Goal: Information Seeking & Learning: Learn about a topic

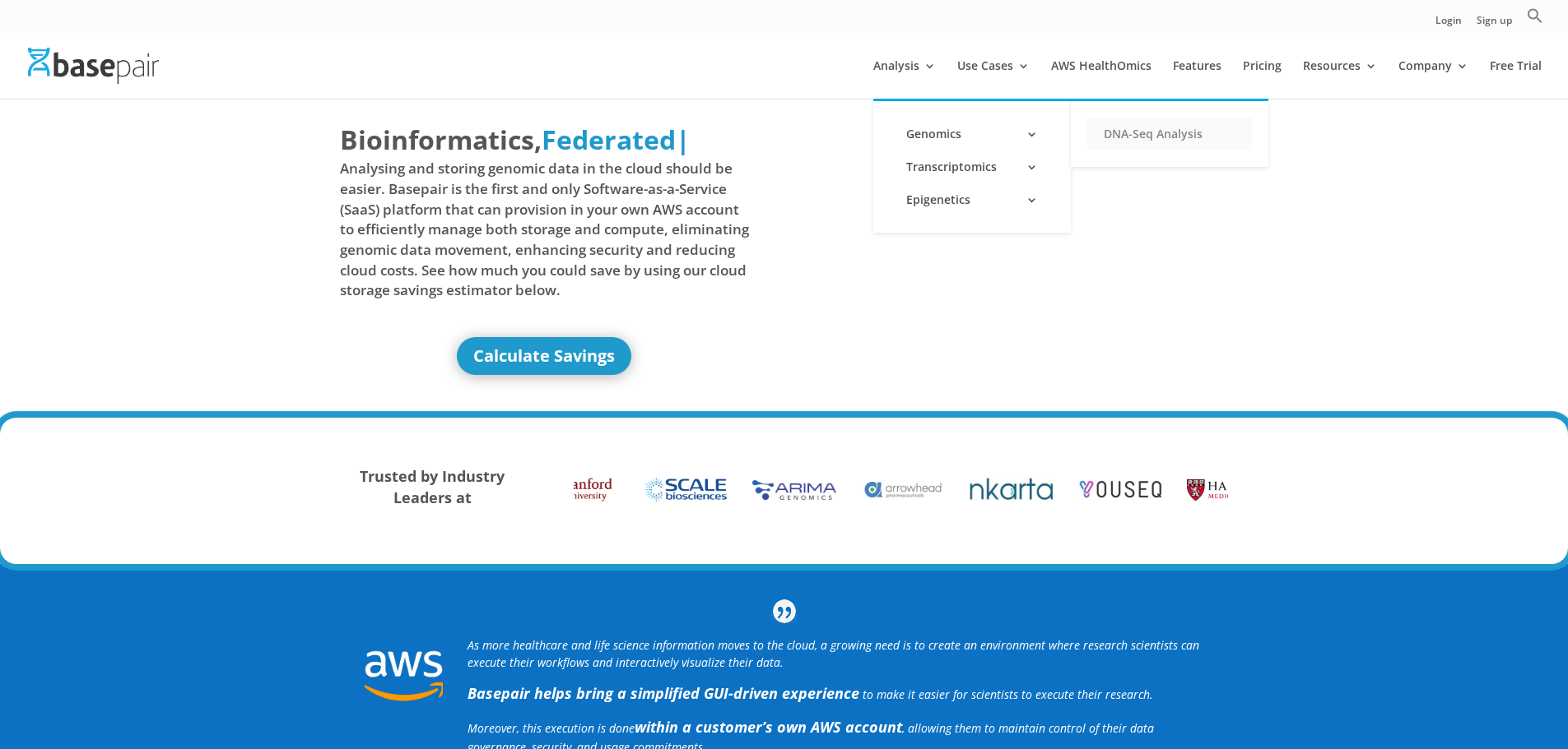
click at [1128, 140] on link "DNA-Seq Analysis" at bounding box center [1169, 134] width 165 height 33
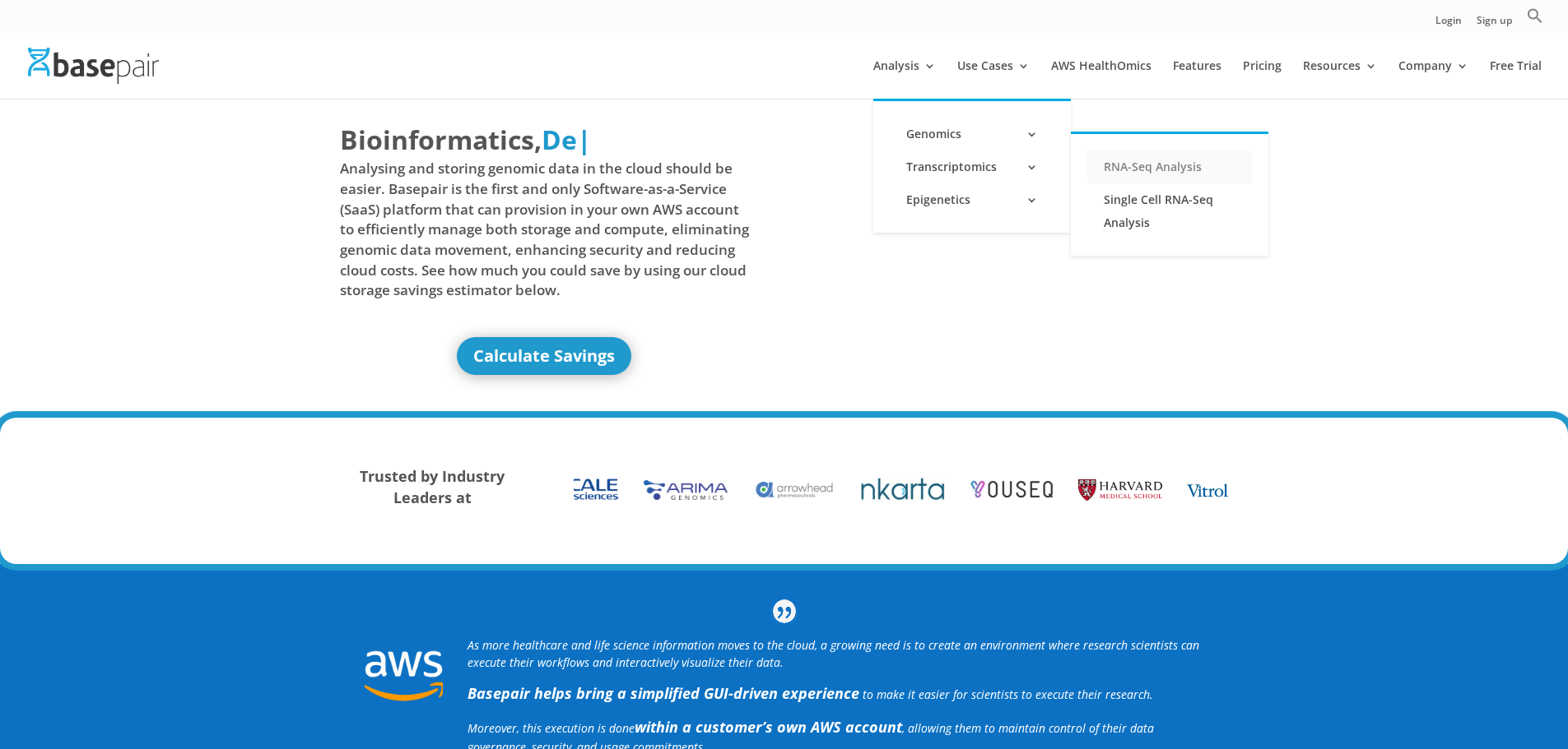
click at [1153, 167] on link "RNA-Seq Analysis" at bounding box center [1169, 167] width 165 height 33
click at [1123, 192] on link "Single Cell RNA-Seq Analysis" at bounding box center [1169, 211] width 165 height 56
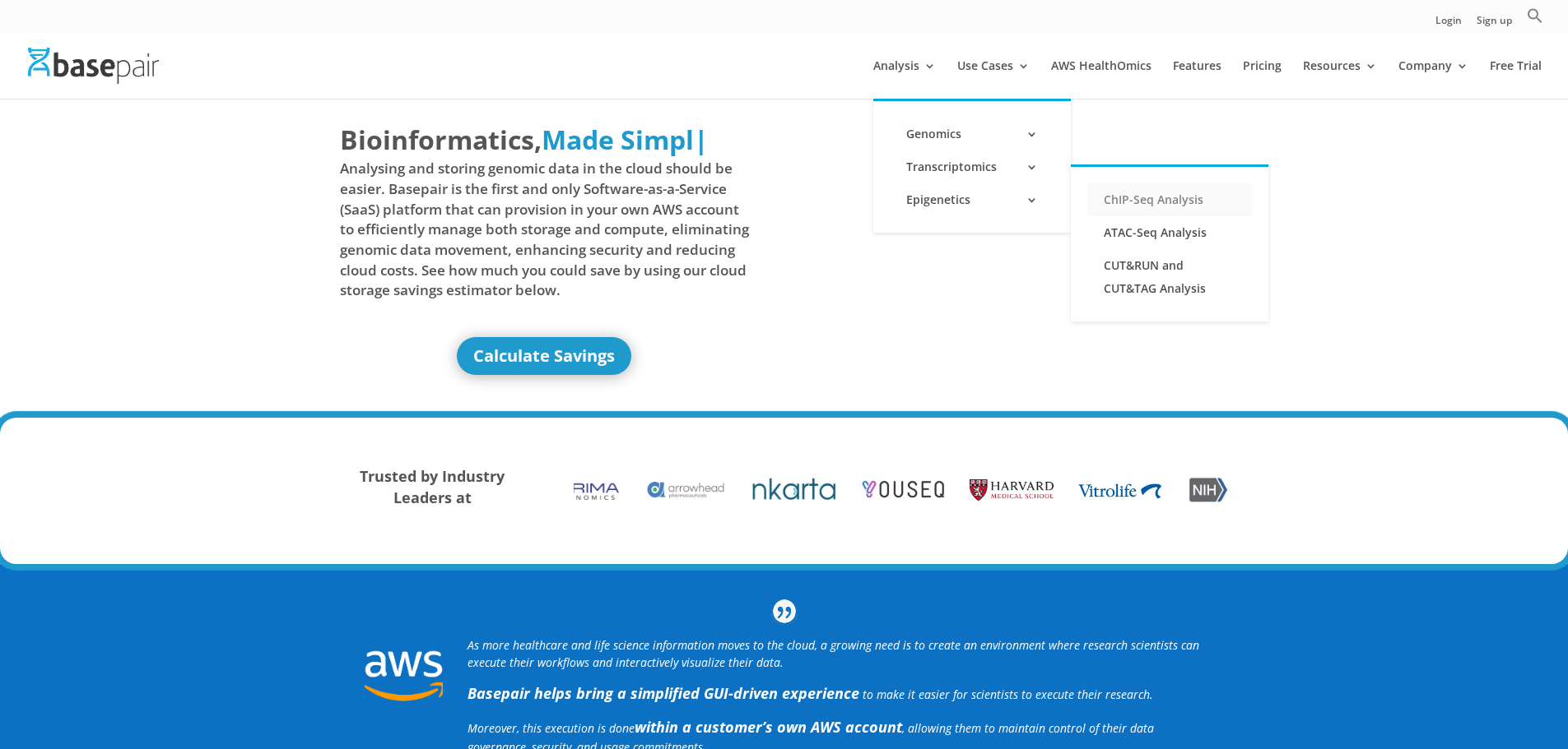
click at [1157, 201] on link "ChIP-Seq Analysis" at bounding box center [1169, 199] width 165 height 33
click at [1133, 234] on link "ATAC-Seq Analysis" at bounding box center [1169, 233] width 165 height 33
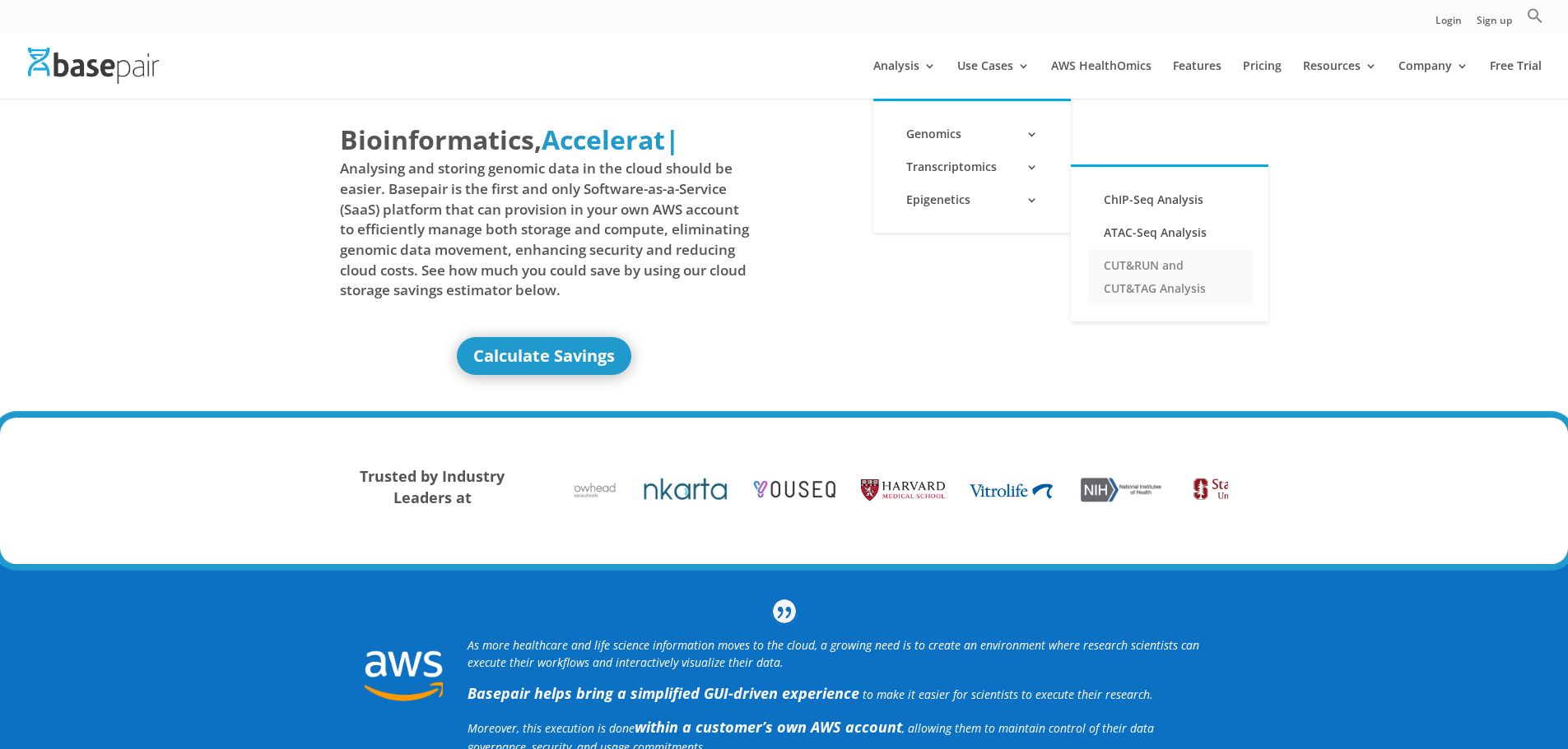
click at [1140, 277] on link "CUT&RUN and CUT&TAG Analysis" at bounding box center [1169, 277] width 165 height 56
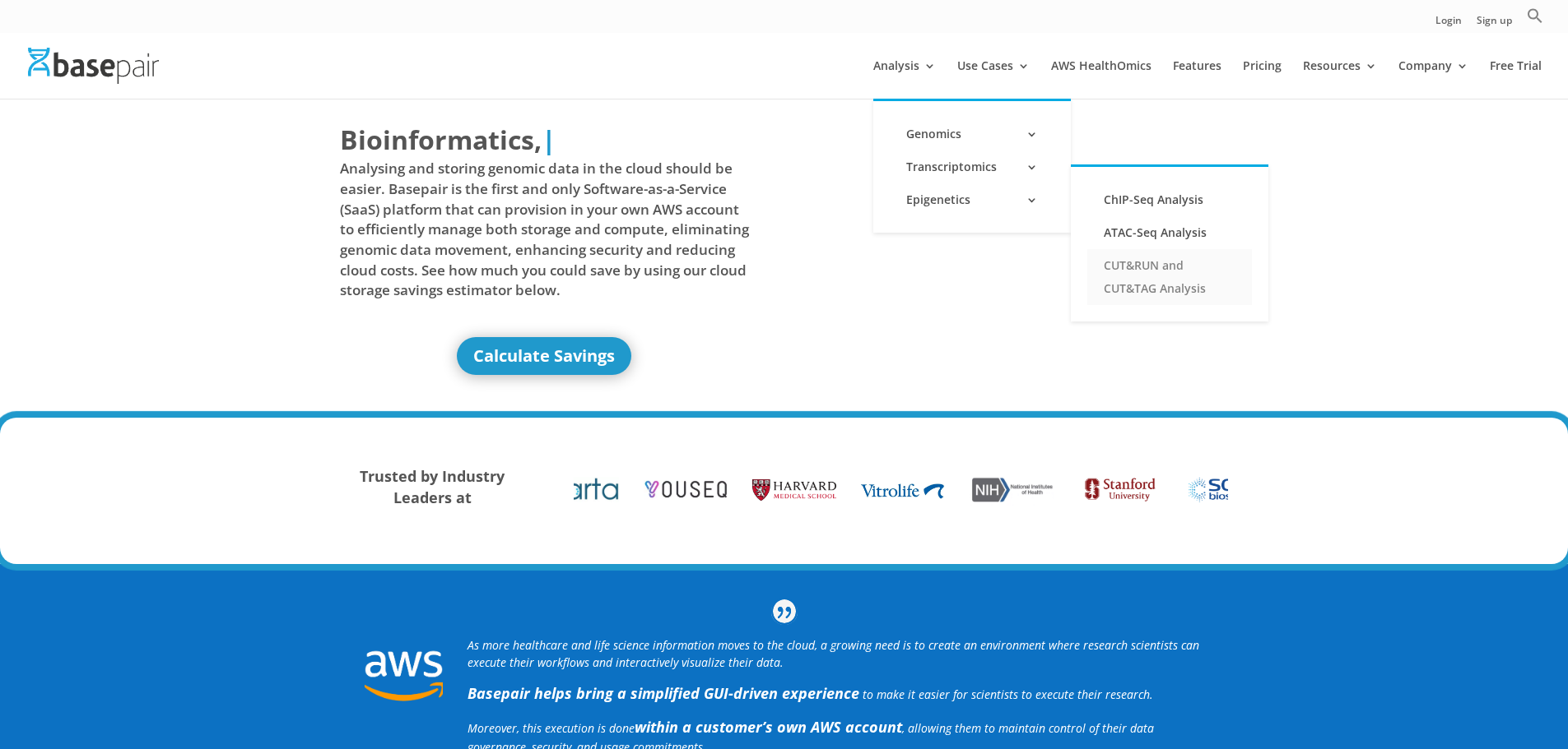
click at [1170, 270] on link "CUT&RUN and CUT&TAG Analysis" at bounding box center [1169, 277] width 165 height 56
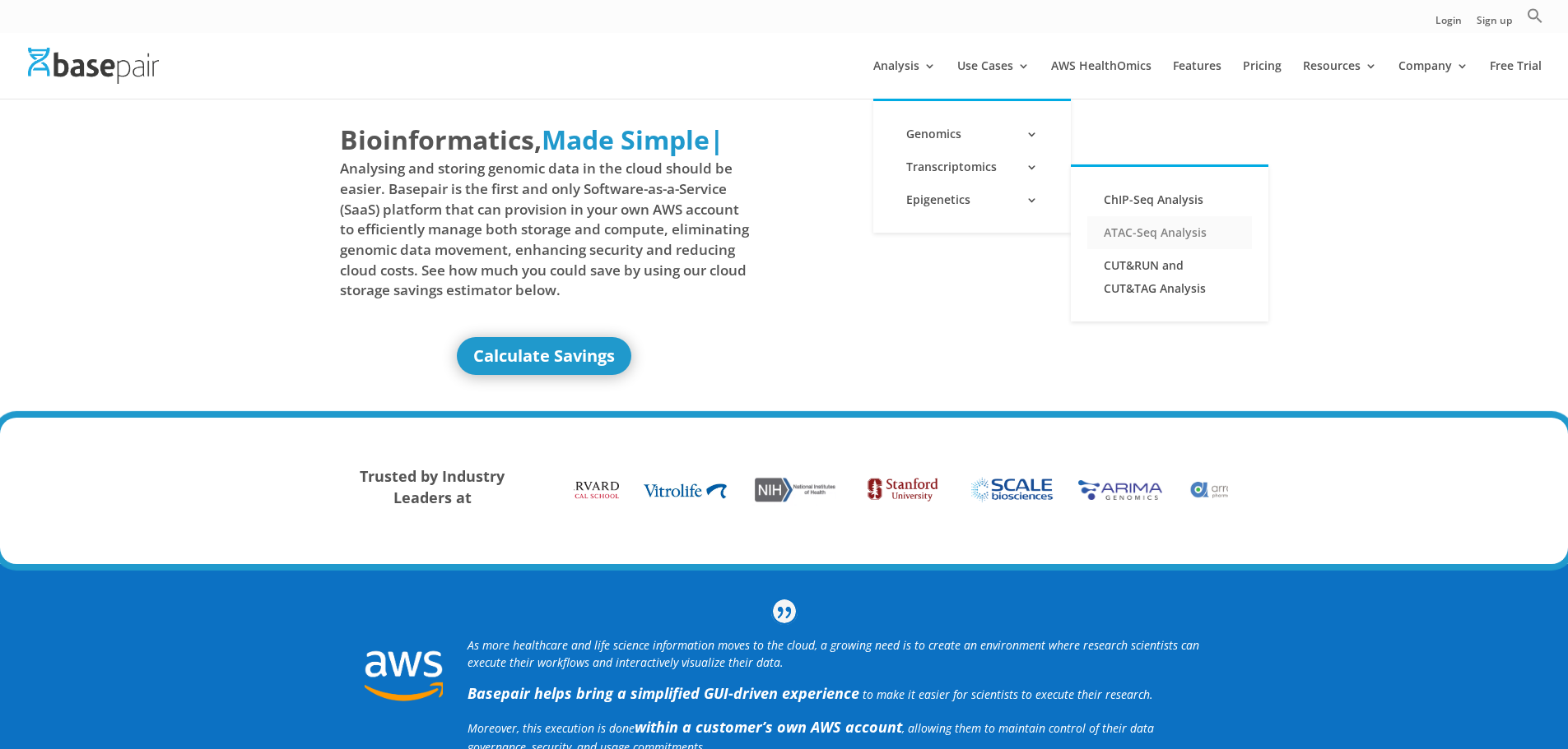
click at [1182, 226] on link "ATAC-Seq Analysis" at bounding box center [1169, 233] width 165 height 33
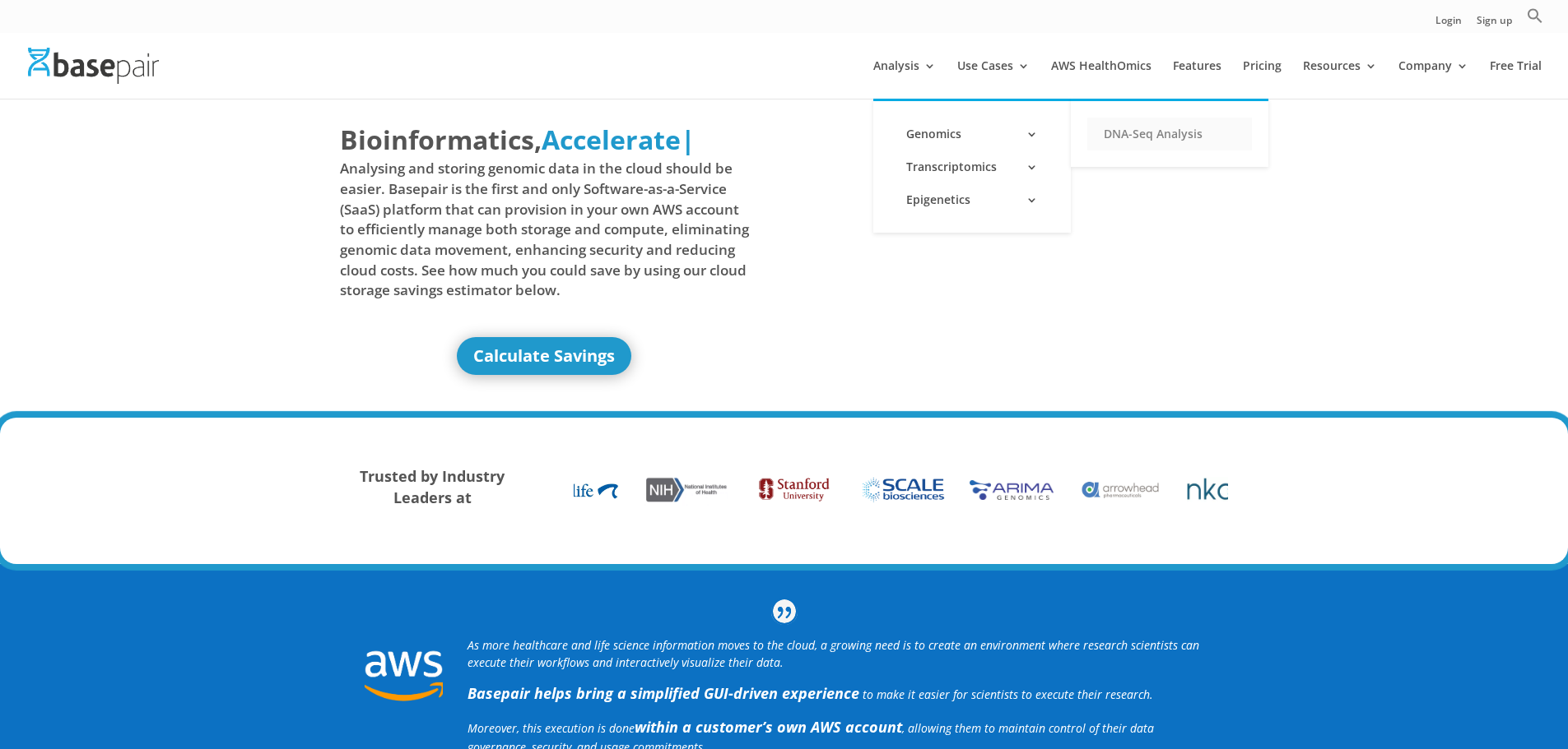
click at [1158, 134] on link "DNA-Seq Analysis" at bounding box center [1169, 134] width 165 height 33
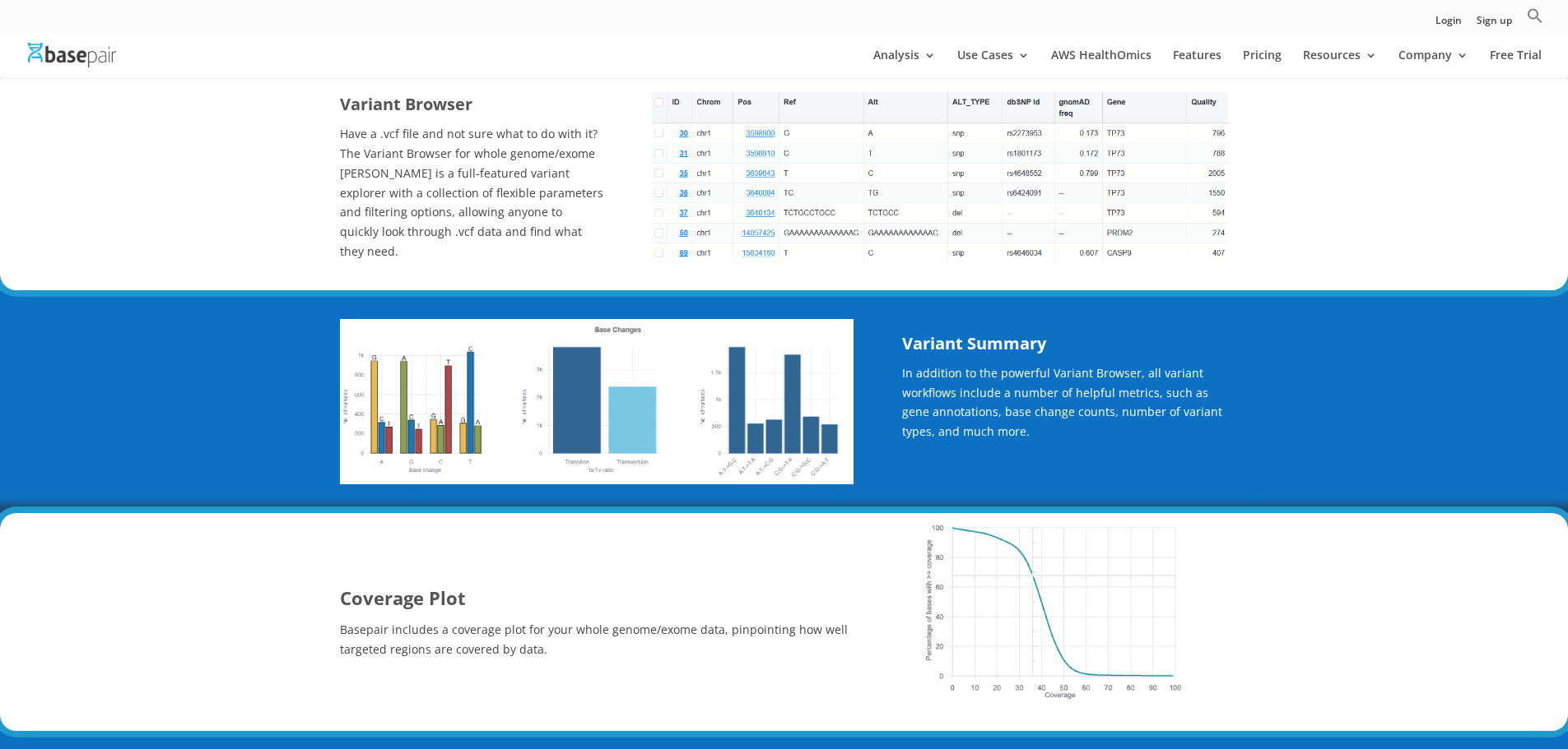
scroll to position [1343, 0]
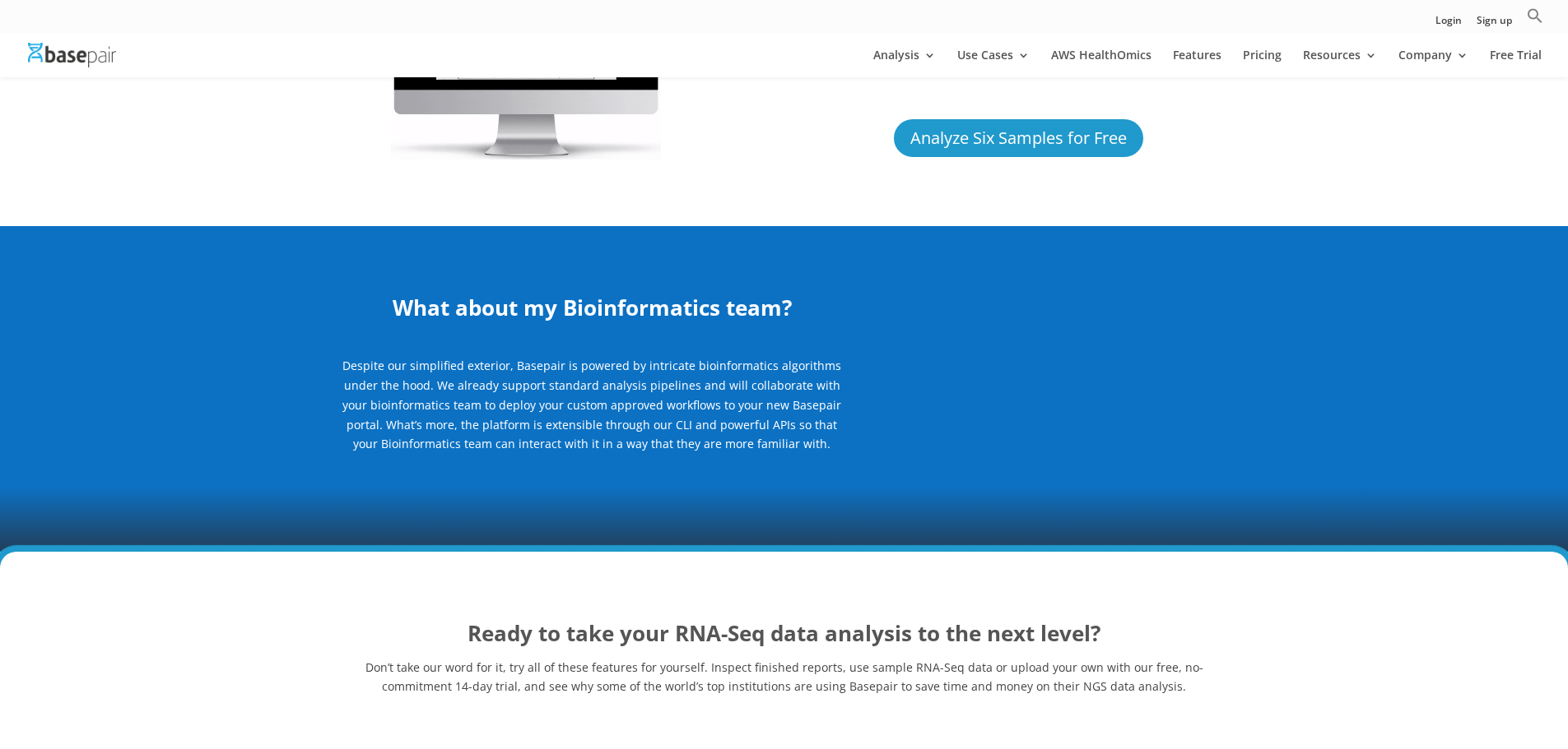
scroll to position [4294, 0]
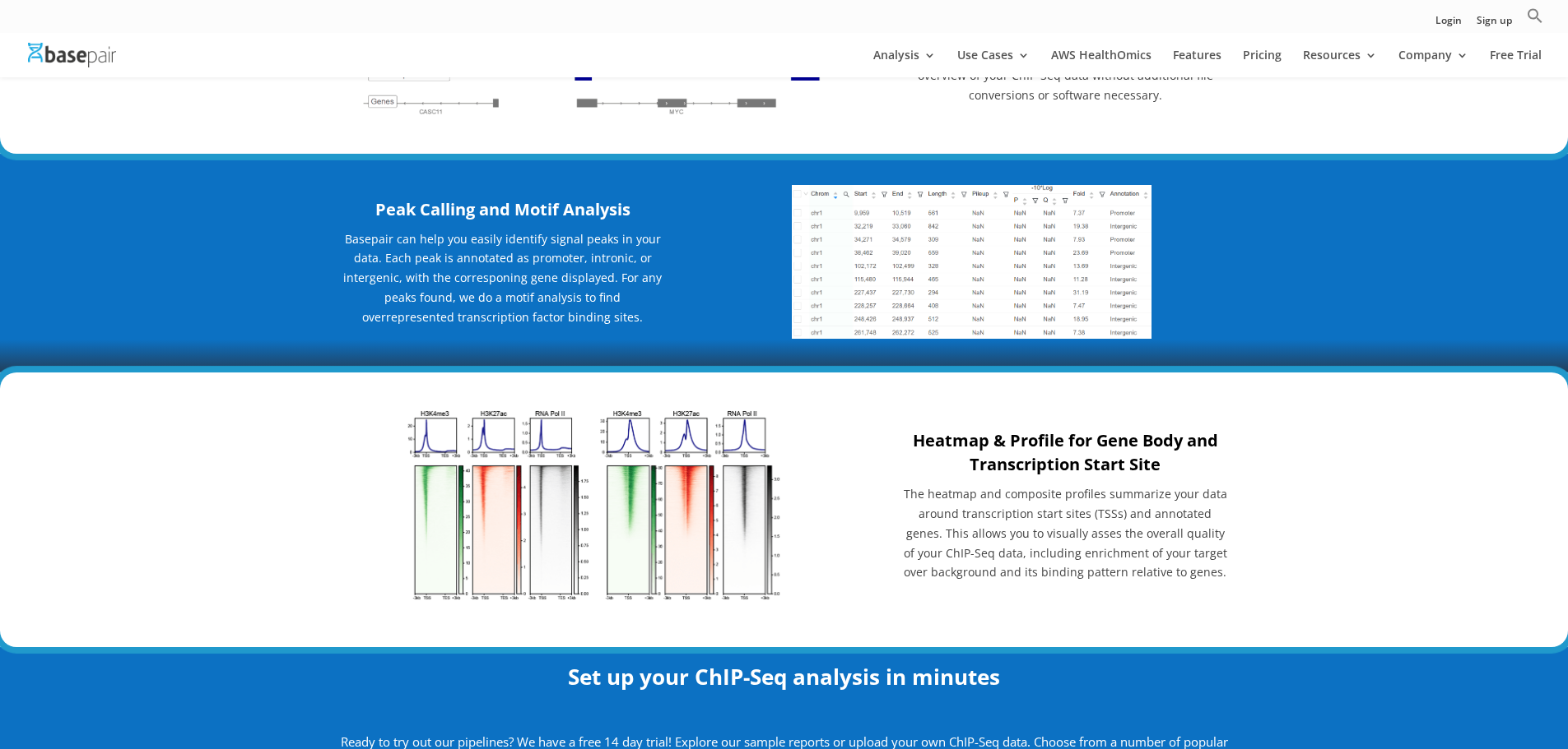
scroll to position [1727, 0]
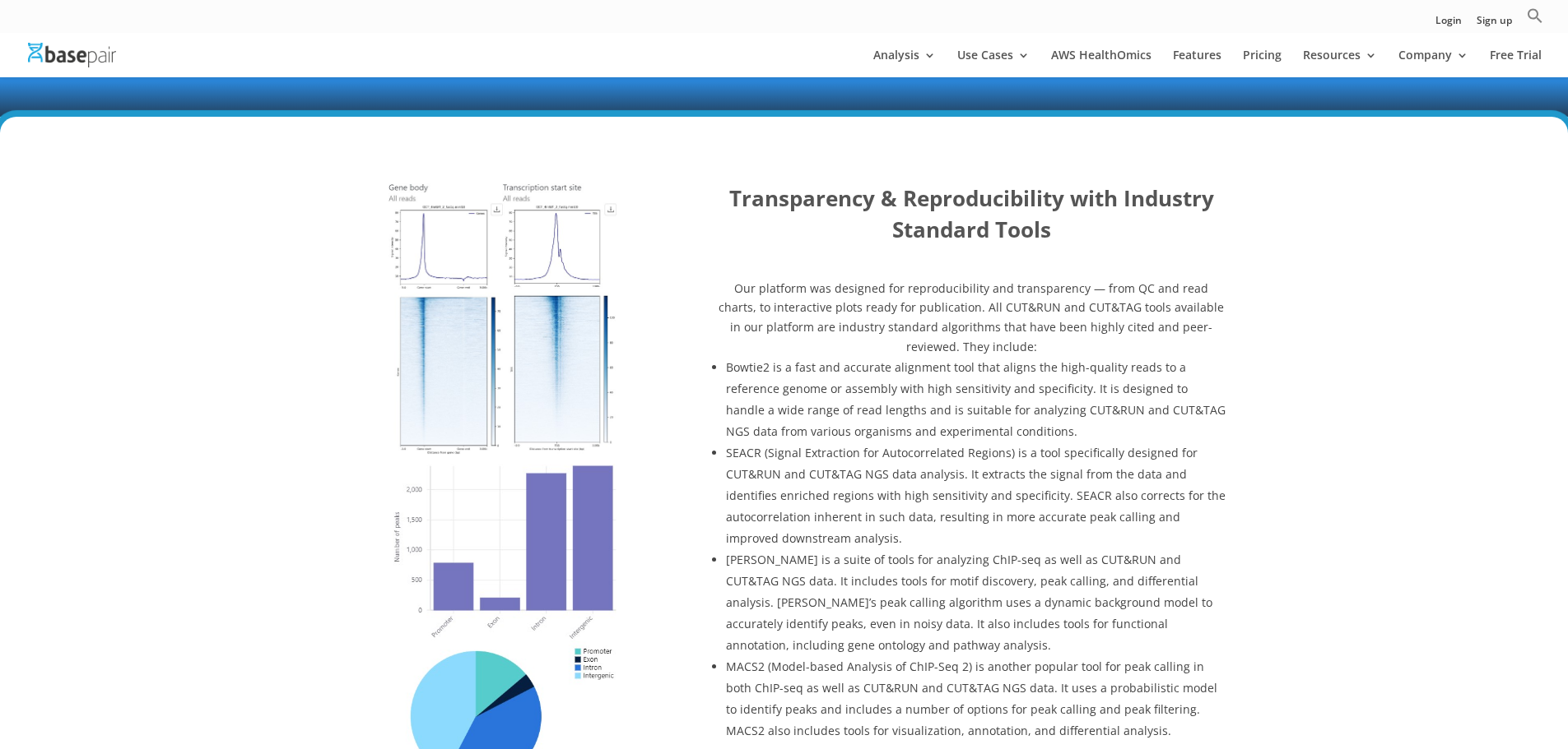
scroll to position [960, 0]
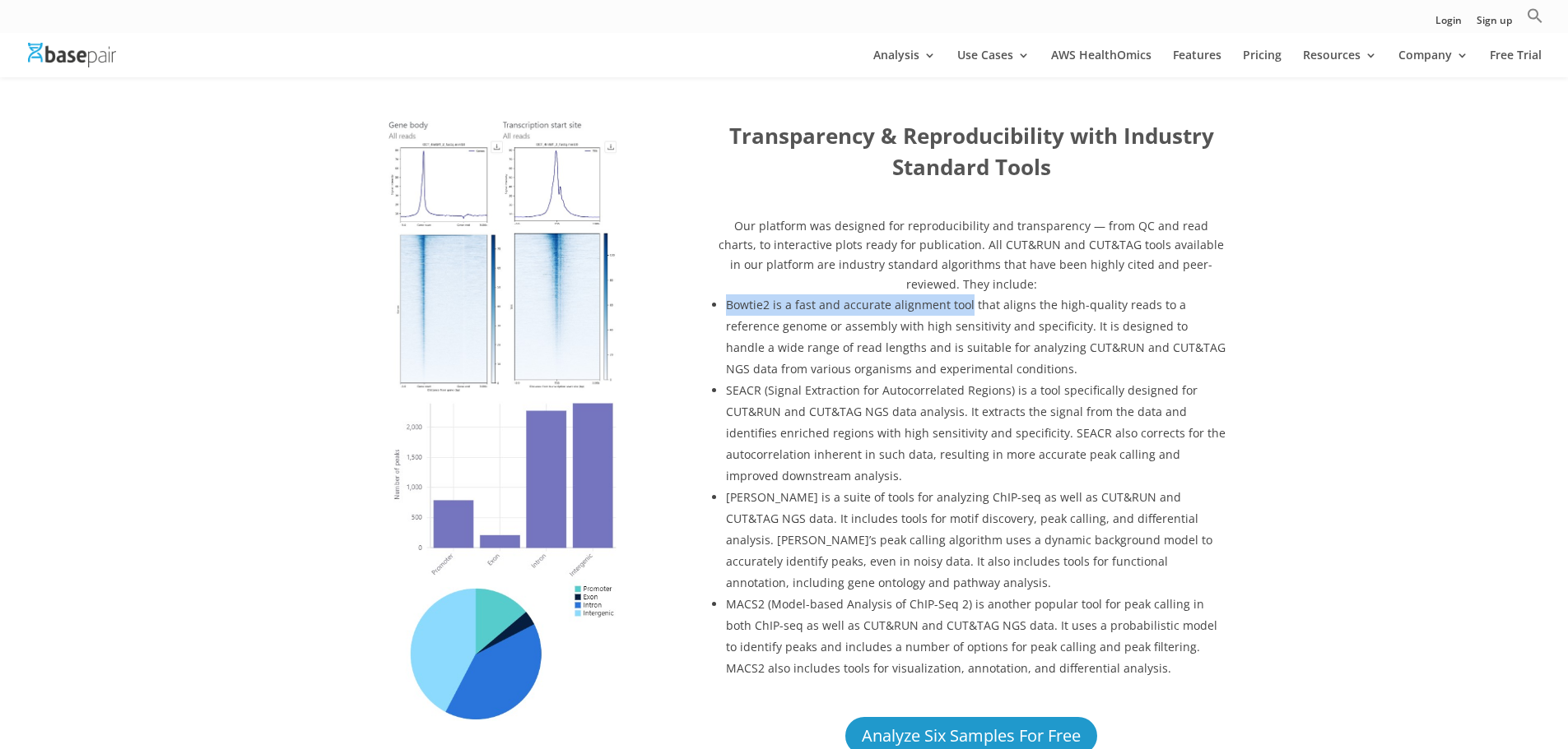
drag, startPoint x: 727, startPoint y: 304, endPoint x: 966, endPoint y: 309, distance: 239.1
click at [966, 309] on span "Bowtie2 is a fast and accurate alignment tool that aligns the high-quality read…" at bounding box center [975, 336] width 500 height 80
copy span "Bowtie2 is a fast and accurate alignment tool"
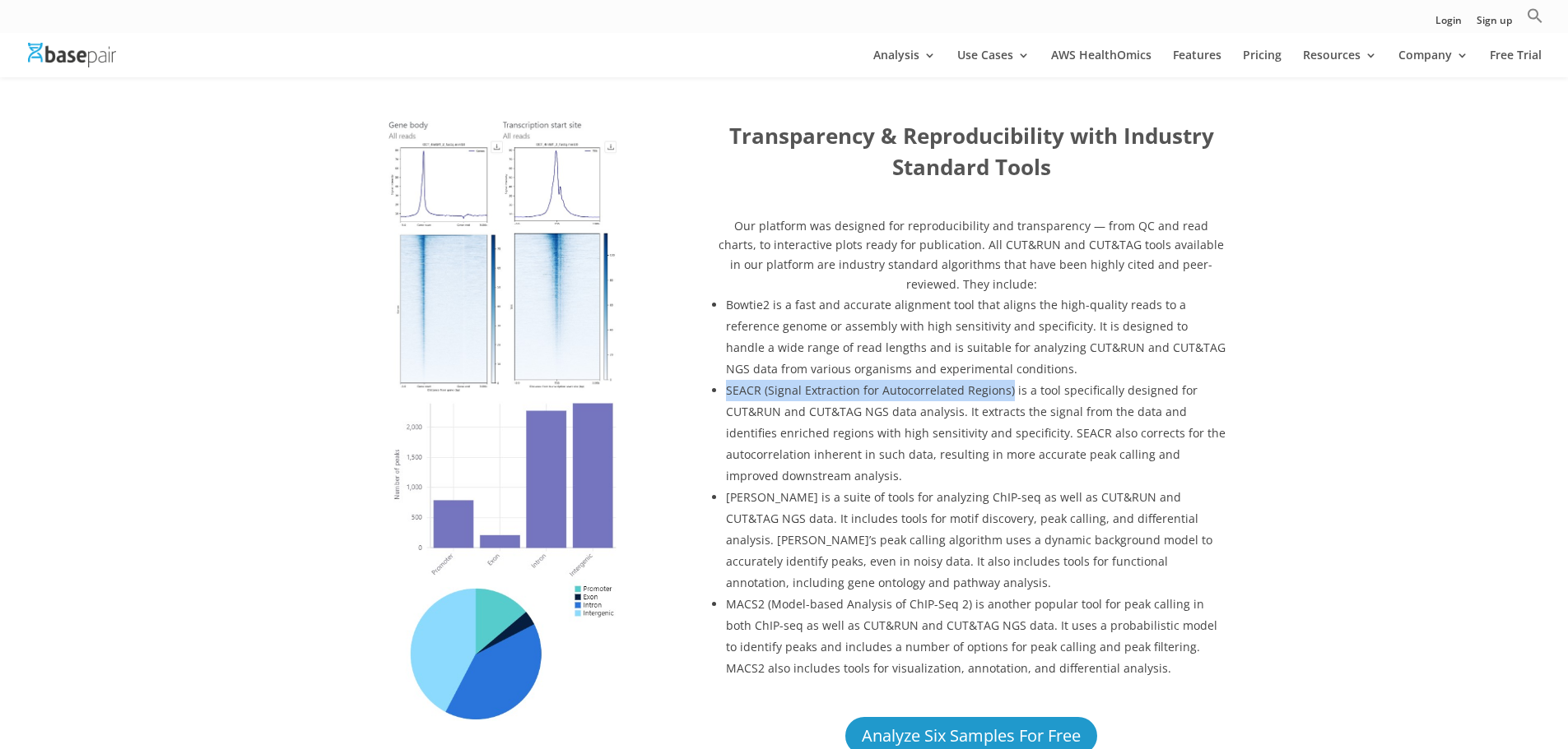
drag, startPoint x: 728, startPoint y: 389, endPoint x: 1005, endPoint y: 387, distance: 277.0
click at [1005, 387] on span "SEACR (Signal Extraction for Autocorrelated Regions) is a tool specifically des…" at bounding box center [975, 433] width 500 height 101
copy span "SEACR (Signal Extraction for Autocorrelated Regions)"
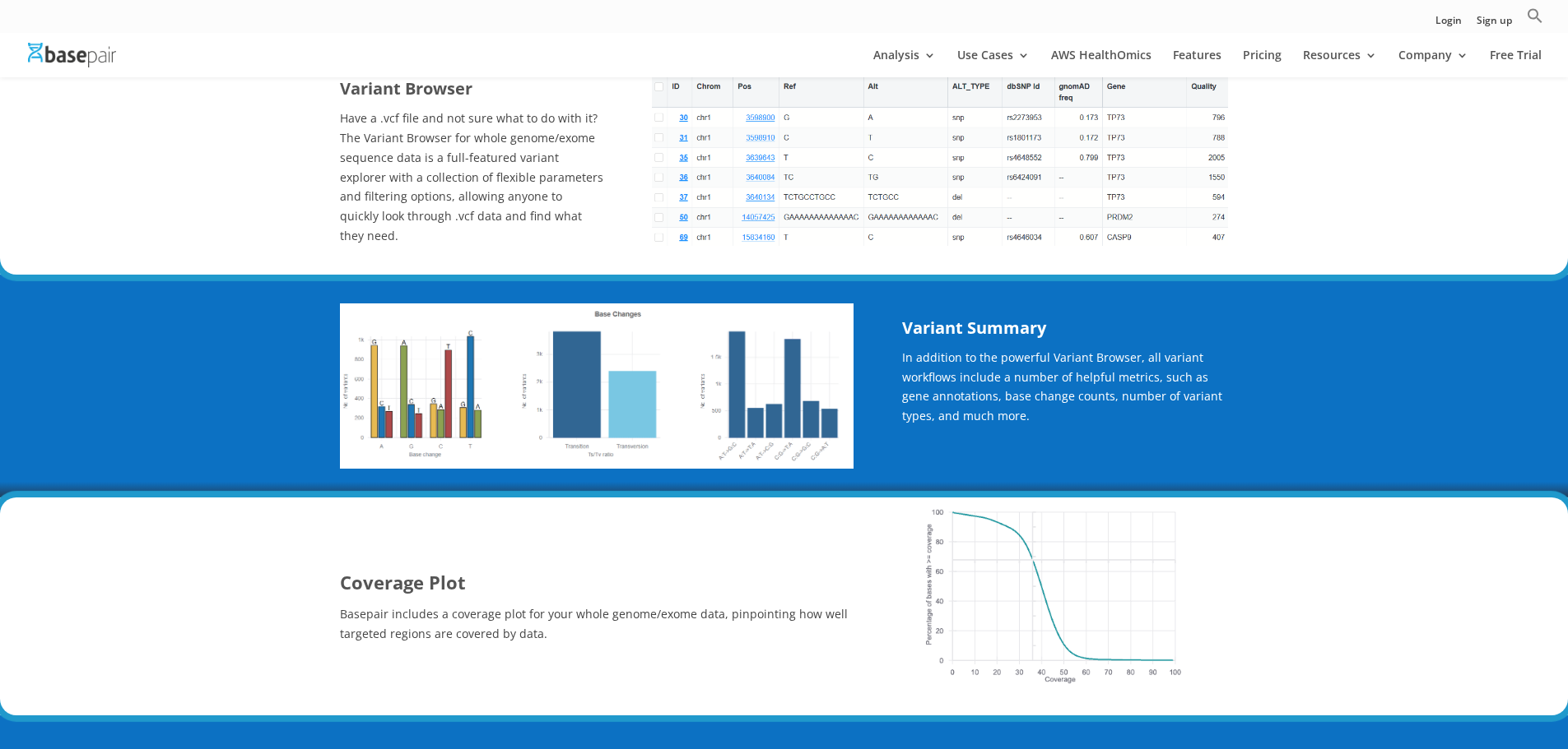
scroll to position [1343, 0]
